Goal: Information Seeking & Learning: Learn about a topic

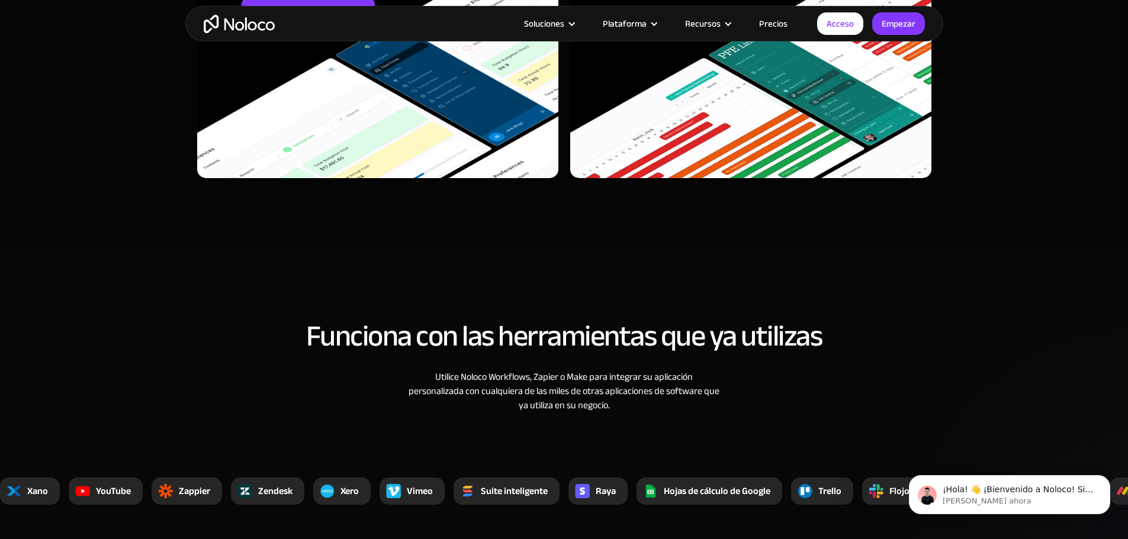
scroll to position [3907, 0]
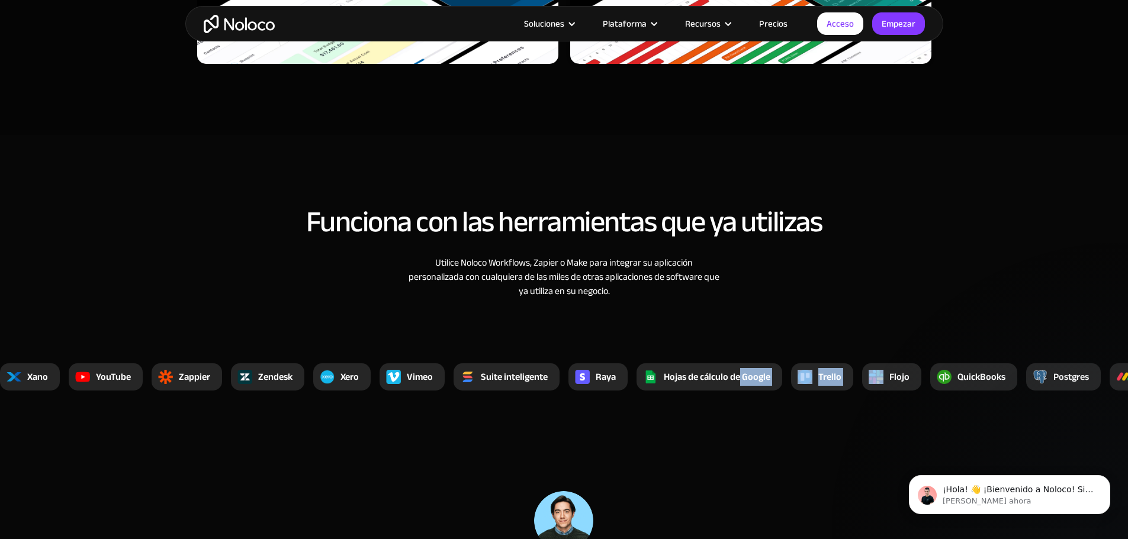
drag, startPoint x: 883, startPoint y: 378, endPoint x: 709, endPoint y: 398, distance: 175.8
click at [716, 398] on section "Funciona con las herramientas que ya utilizas Utilice Noloco Workflows, Zapier …" at bounding box center [564, 285] width 1128 height 300
click at [712, 400] on section "Funciona con las herramientas que ya utilizas Utilice Noloco Workflows, Zapier …" at bounding box center [564, 285] width 1128 height 300
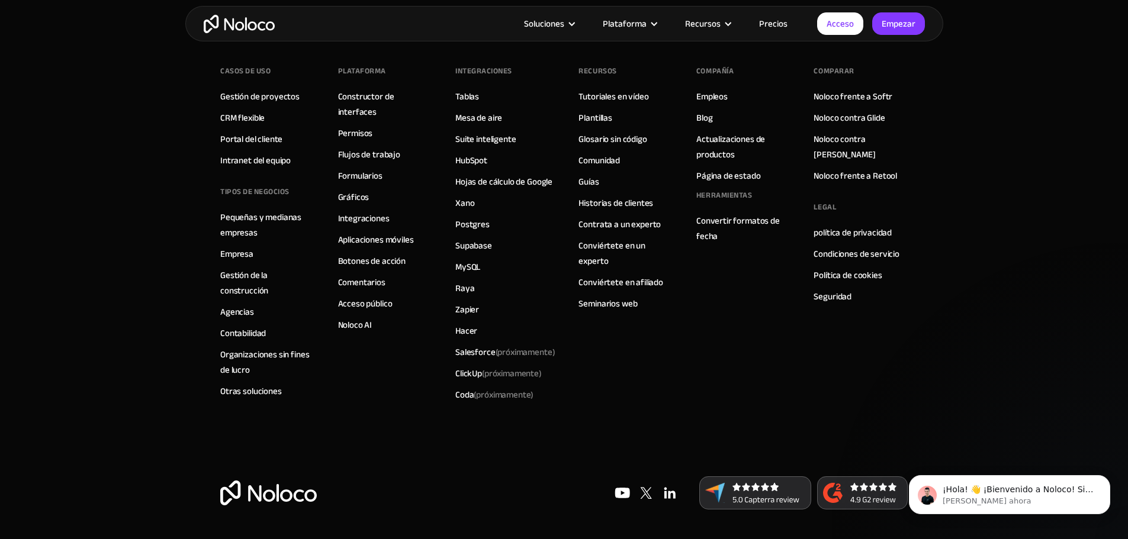
scroll to position [5048, 0]
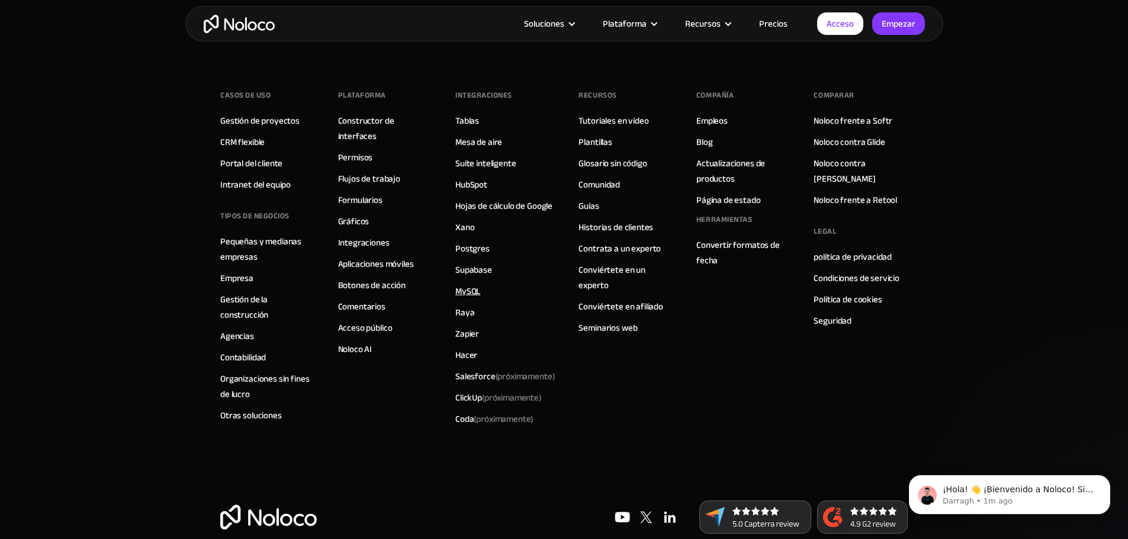
click at [466, 290] on font "MySQL" at bounding box center [467, 291] width 25 height 17
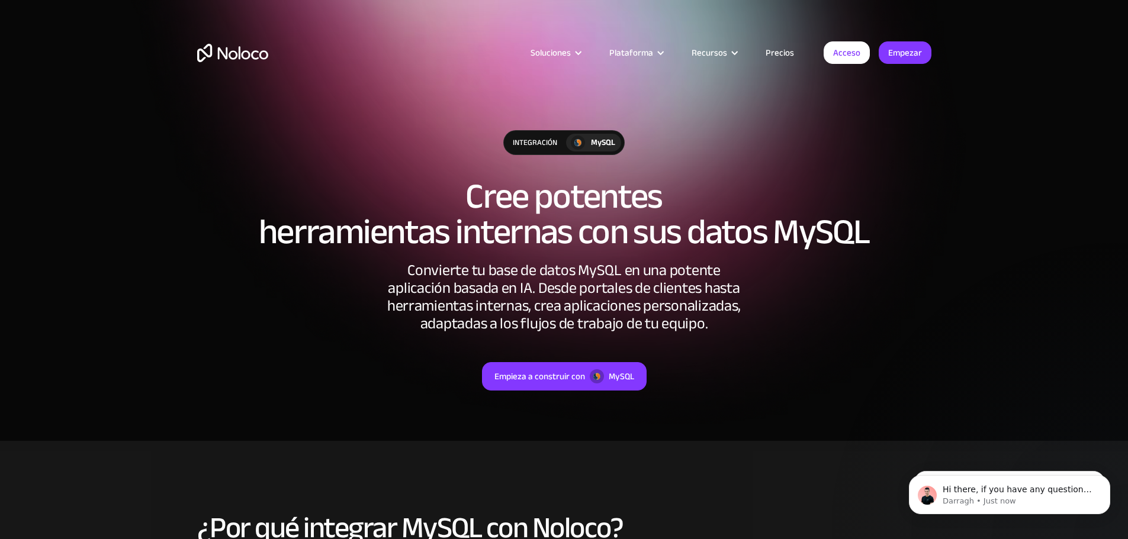
click at [783, 52] on font "Precios" at bounding box center [779, 52] width 28 height 17
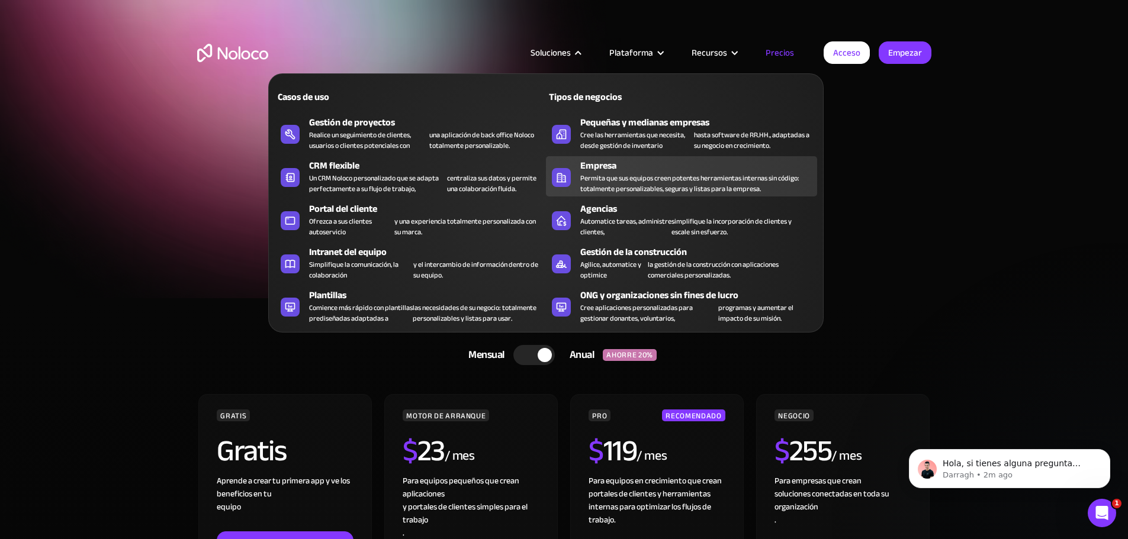
click at [605, 172] on font "Empresa" at bounding box center [598, 166] width 36 height 18
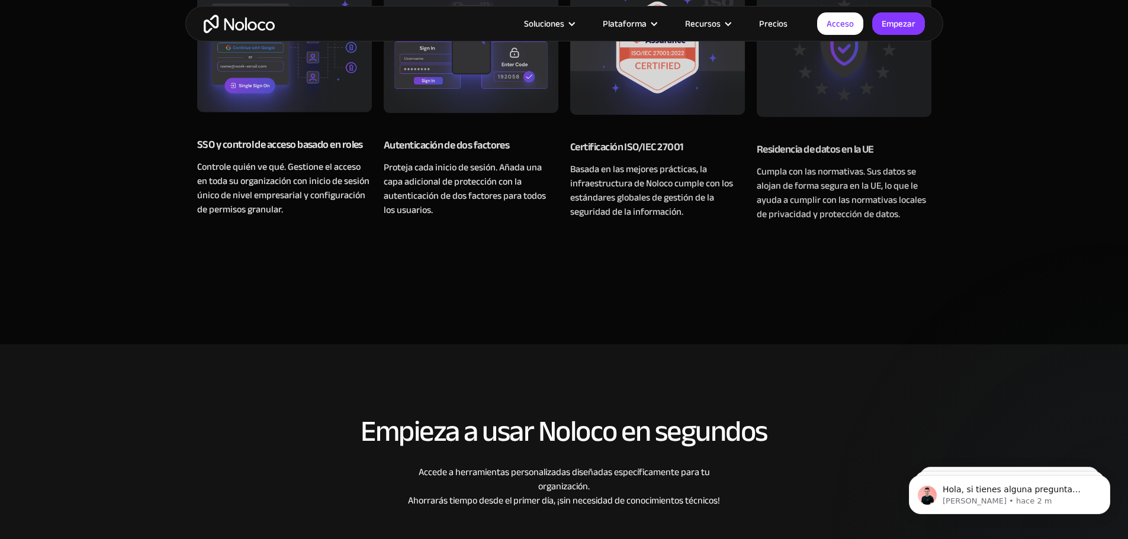
scroll to position [1835, 0]
